Goal: Task Accomplishment & Management: Use online tool/utility

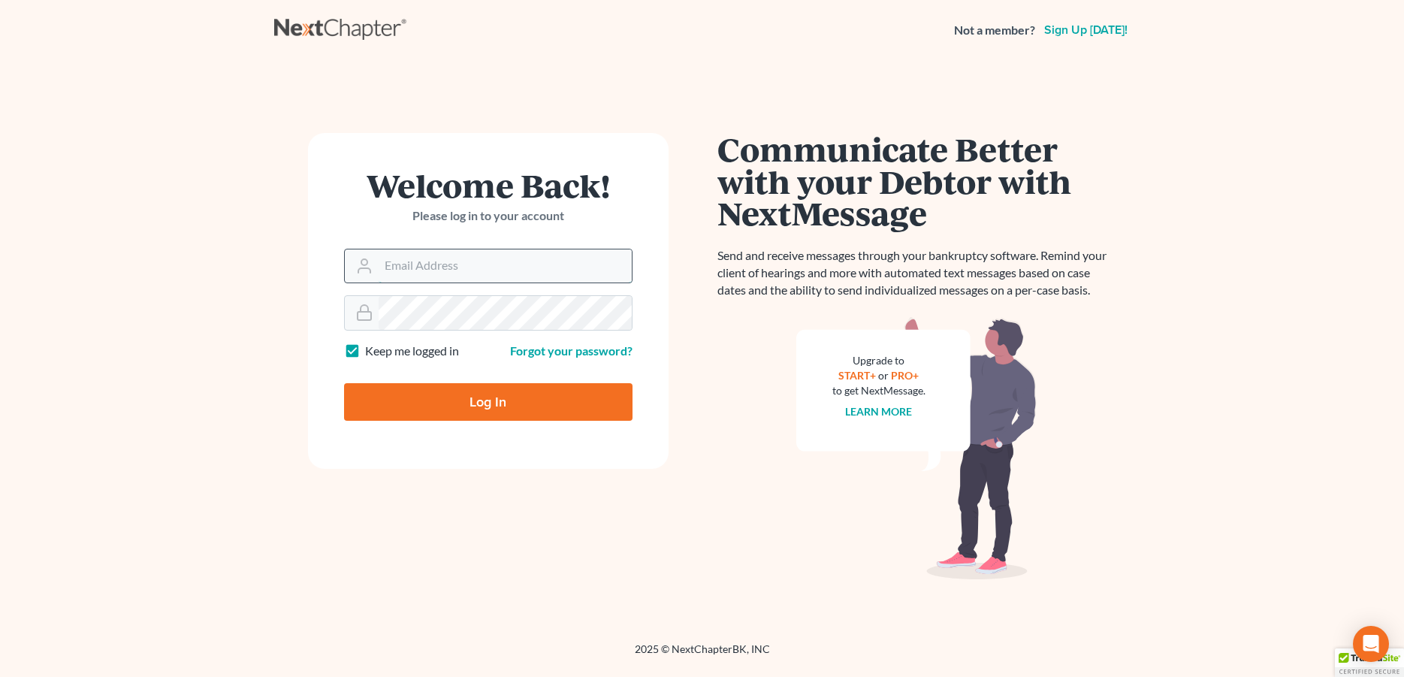
click at [388, 264] on input "Email Address" at bounding box center [505, 265] width 253 height 33
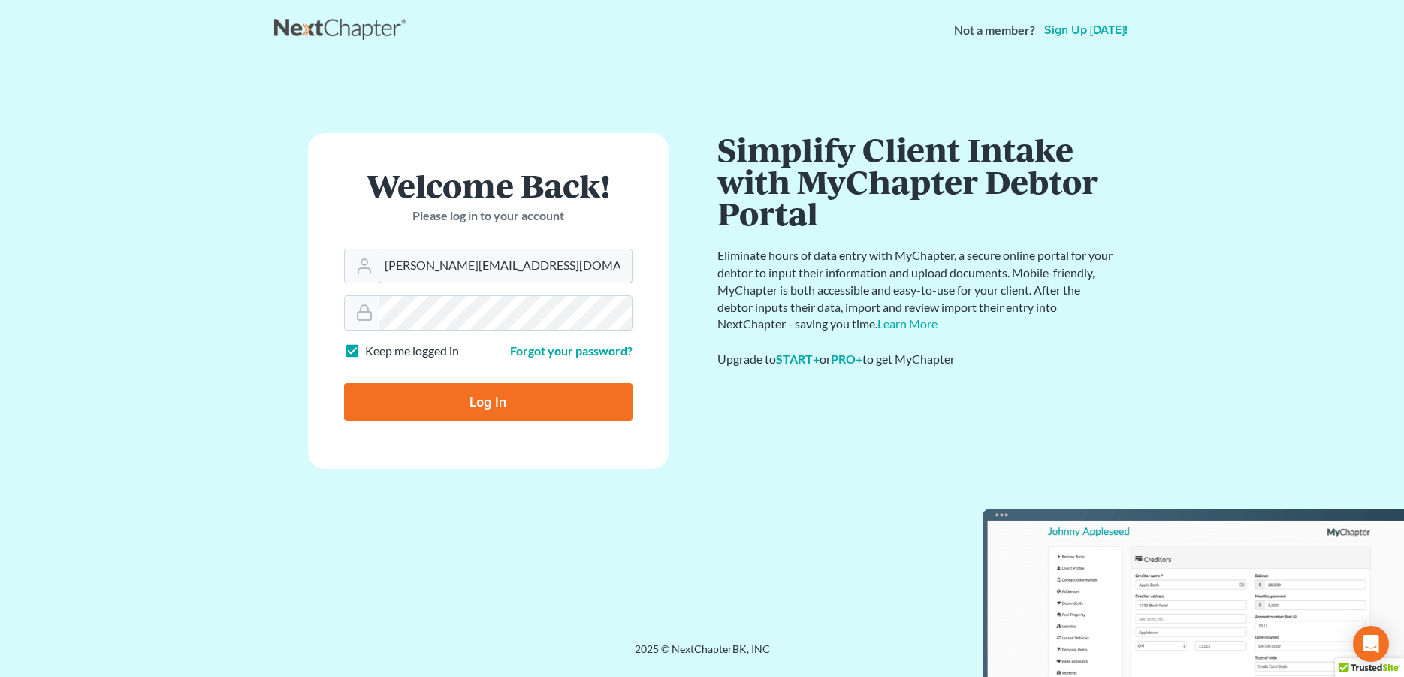
type input "[PERSON_NAME][EMAIL_ADDRESS][DOMAIN_NAME]"
click at [438, 397] on input "Log In" at bounding box center [488, 402] width 289 height 38
type input "Thinking..."
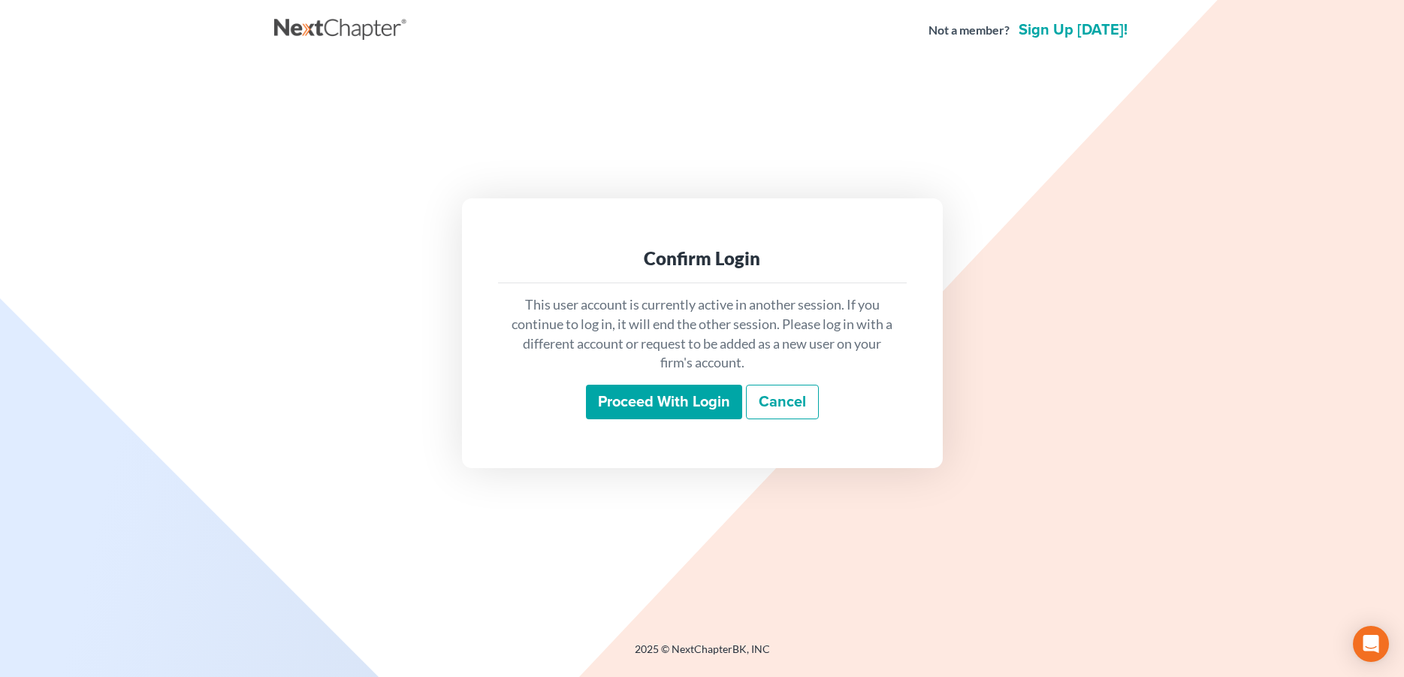
click at [607, 402] on input "Proceed with login" at bounding box center [664, 402] width 156 height 35
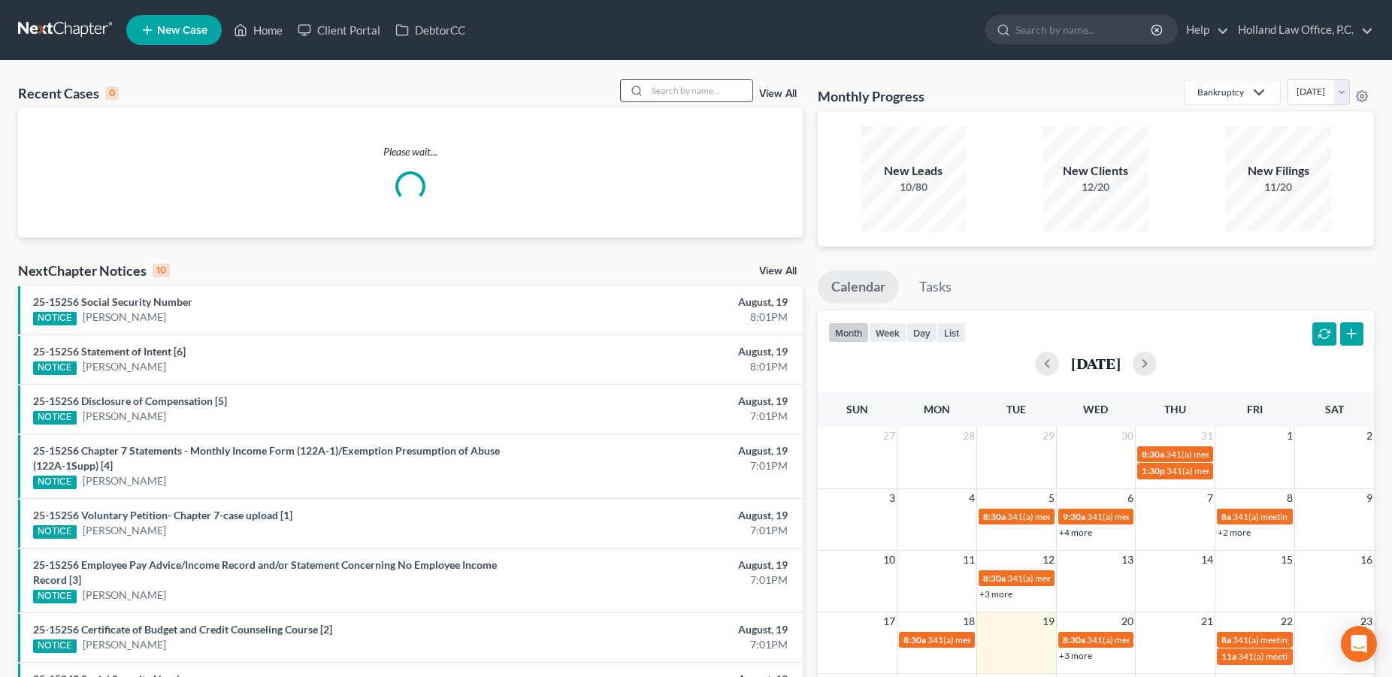
click at [679, 93] on input "search" at bounding box center [699, 91] width 105 height 22
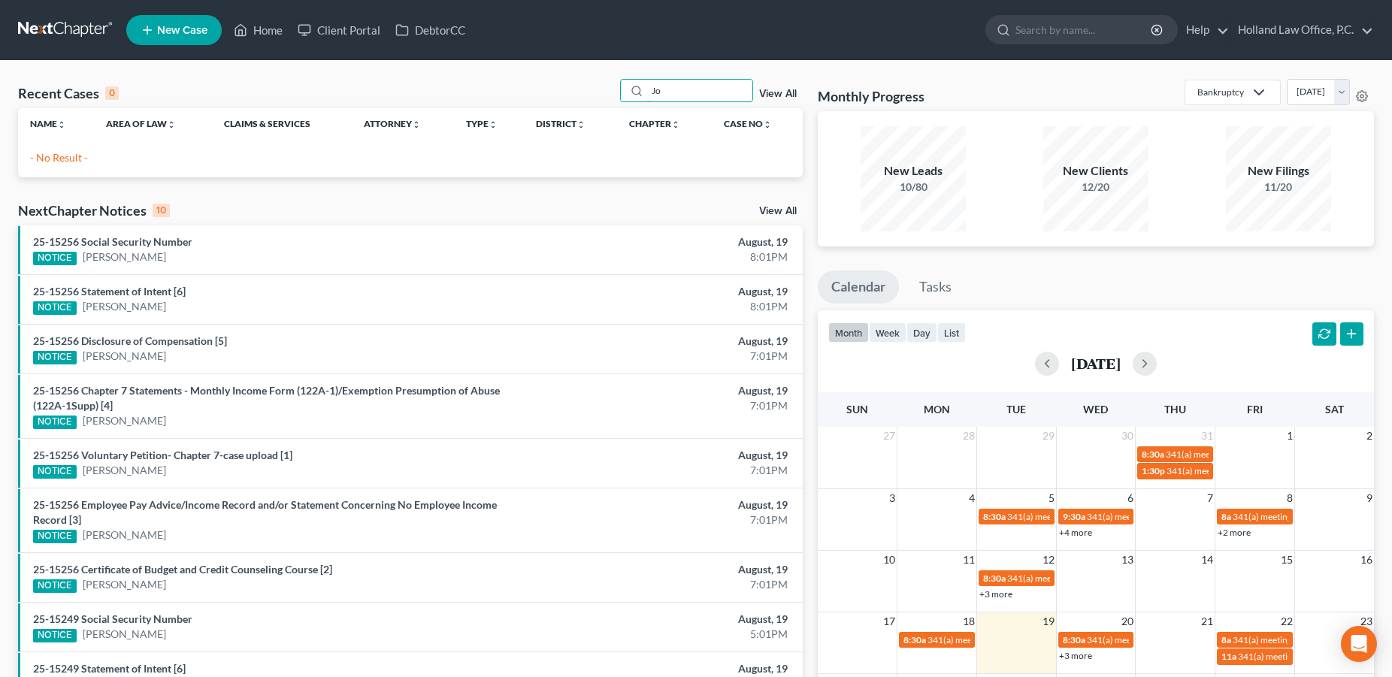
type input "J"
drag, startPoint x: 667, startPoint y: 95, endPoint x: 633, endPoint y: 91, distance: 33.4
click at [647, 91] on input "[PERSON_NAME]" at bounding box center [699, 91] width 105 height 22
click at [647, 92] on input "[PERSON_NAME]" at bounding box center [699, 91] width 105 height 22
click at [696, 94] on input "[PERSON_NAME] & [PERSON_NAME]" at bounding box center [699, 91] width 105 height 22
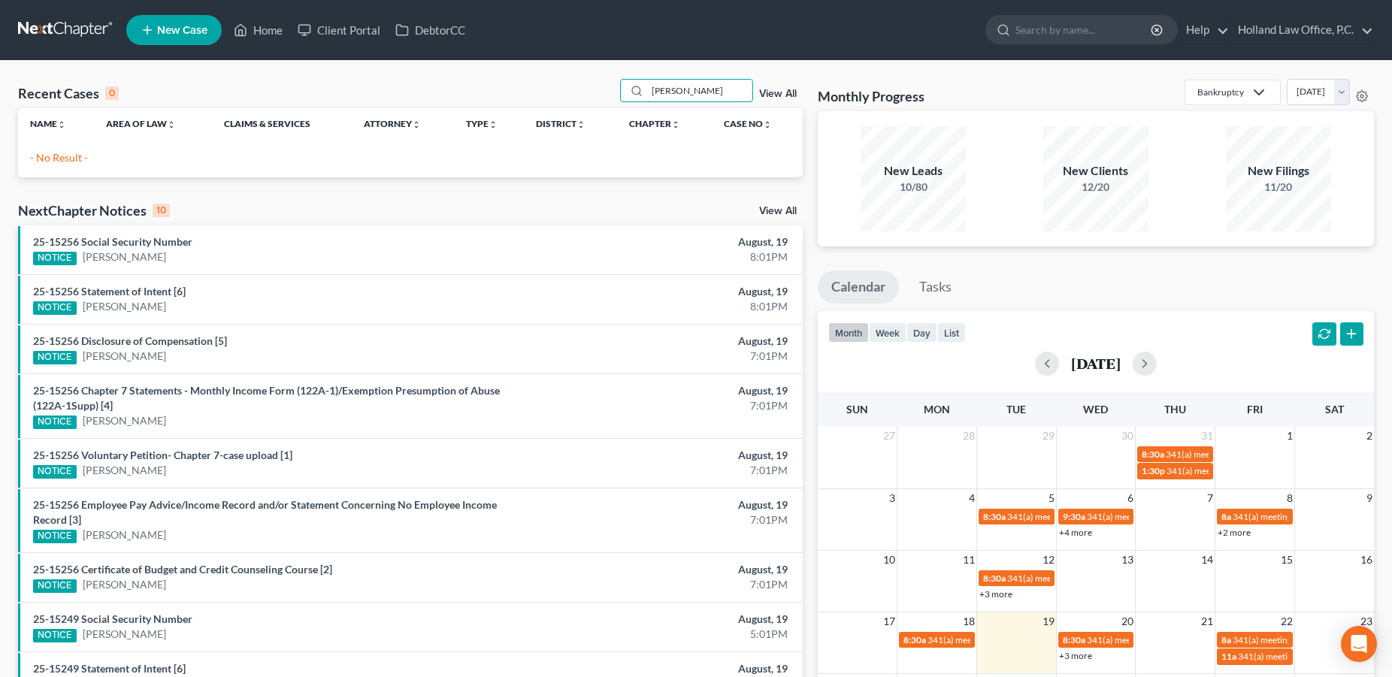
type input "[PERSON_NAME]"
click at [550, 83] on div "Recent Cases 0 [PERSON_NAME] View All" at bounding box center [410, 93] width 784 height 29
click at [270, 32] on link "Home" at bounding box center [258, 30] width 64 height 27
